Goal: Information Seeking & Learning: Learn about a topic

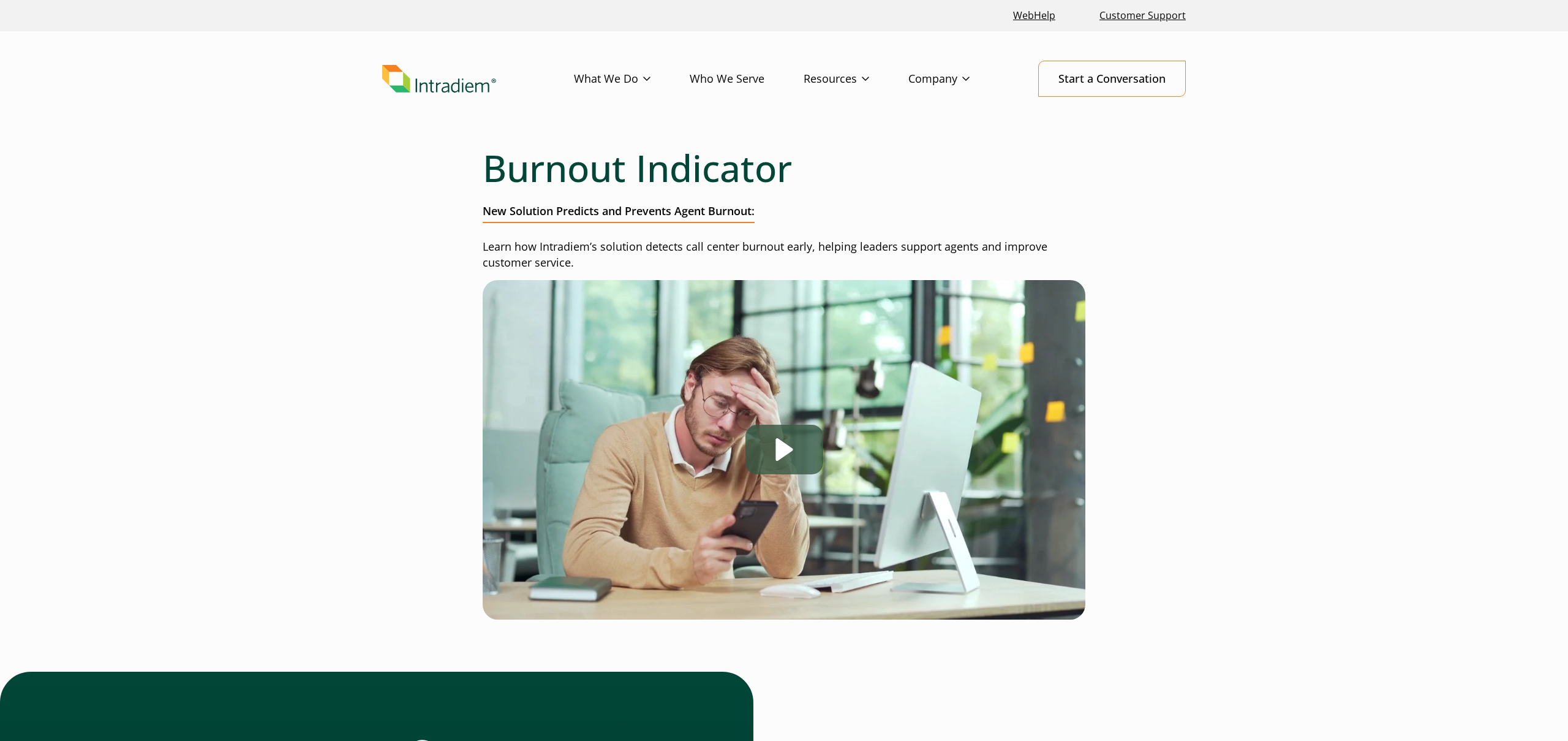
click at [792, 451] on div "Play" at bounding box center [784, 450] width 78 height 50
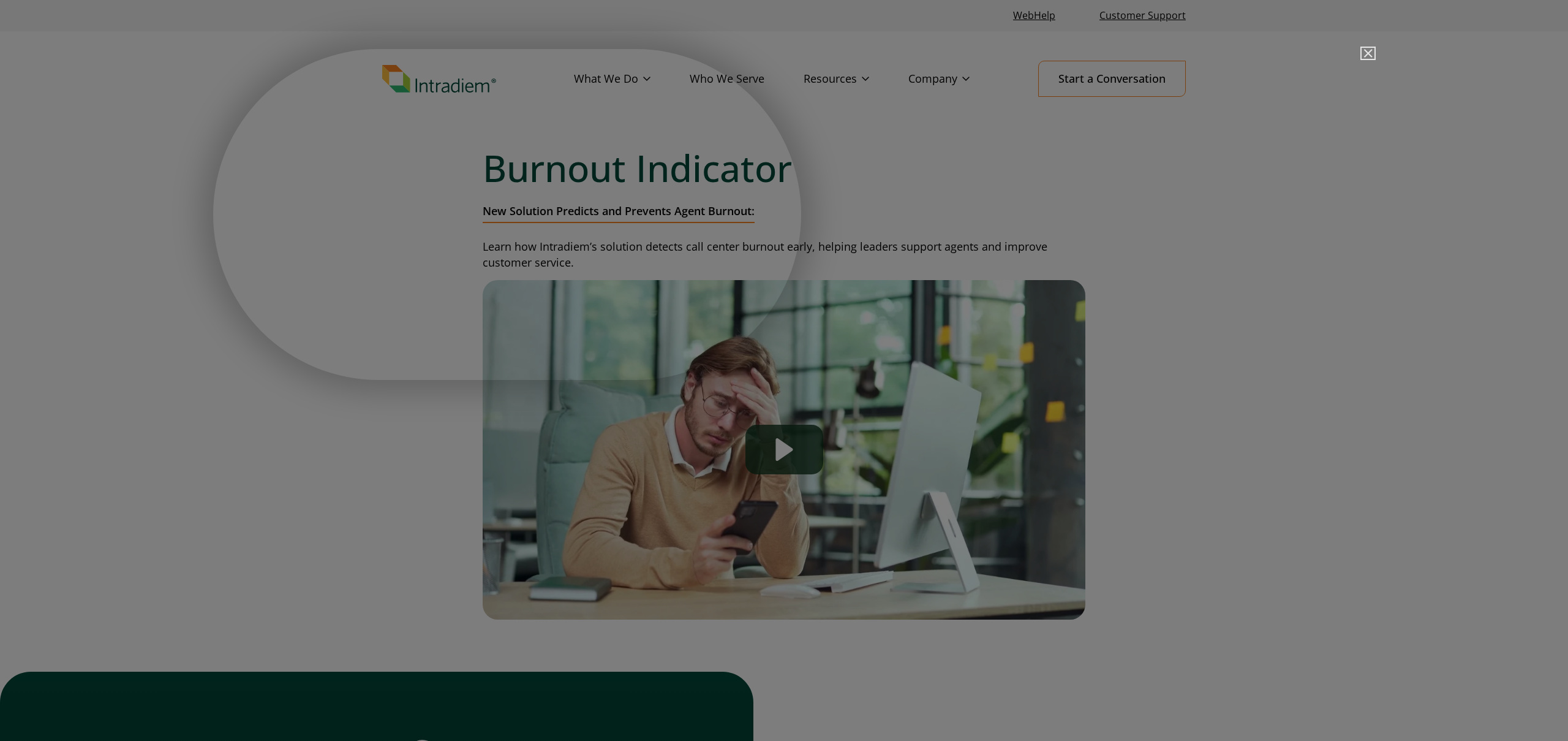
click at [1370, 55] on img "Close" at bounding box center [1362, 59] width 21 height 21
